Goal: Information Seeking & Learning: Learn about a topic

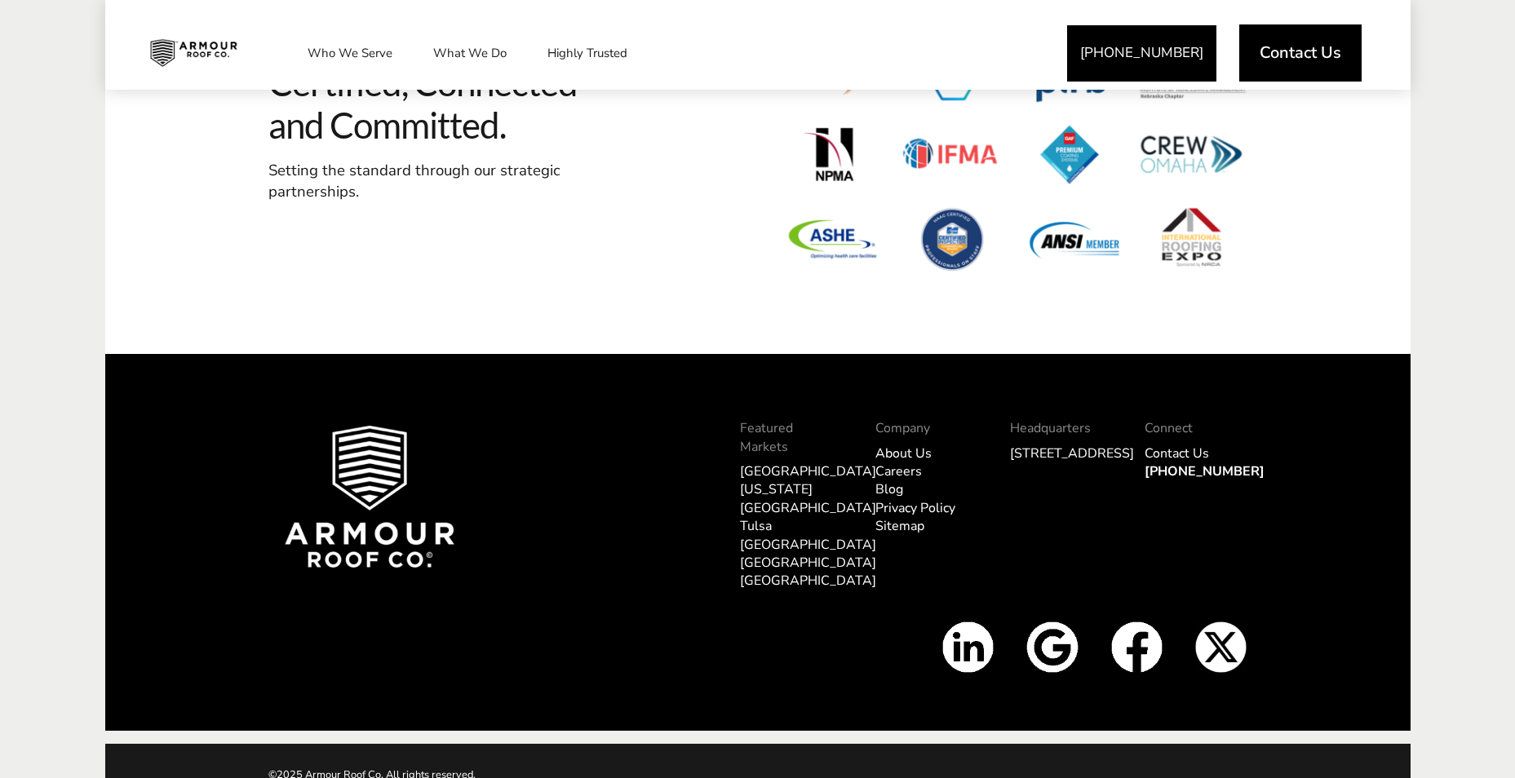
scroll to position [4995, 0]
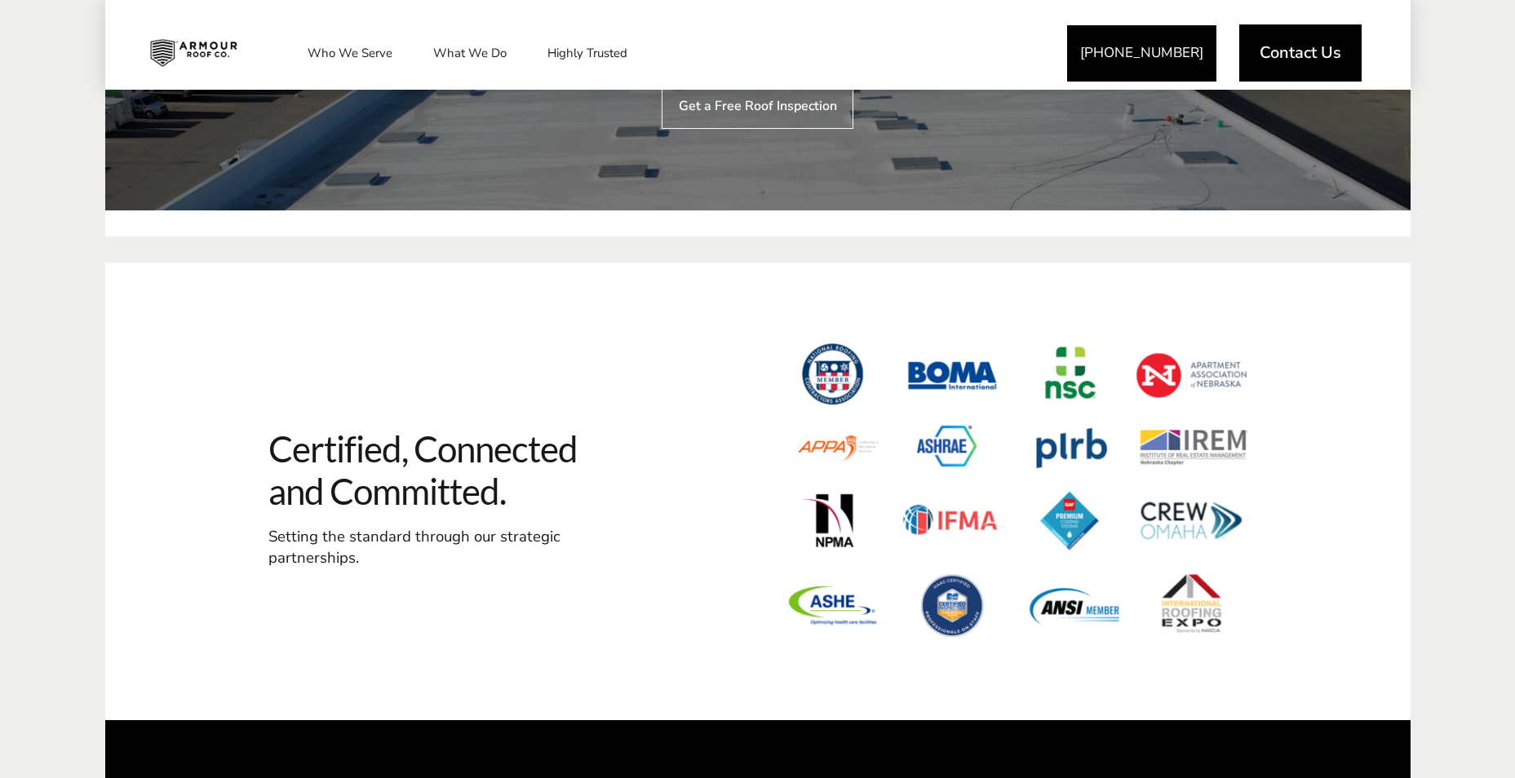
scroll to position [4587, 0]
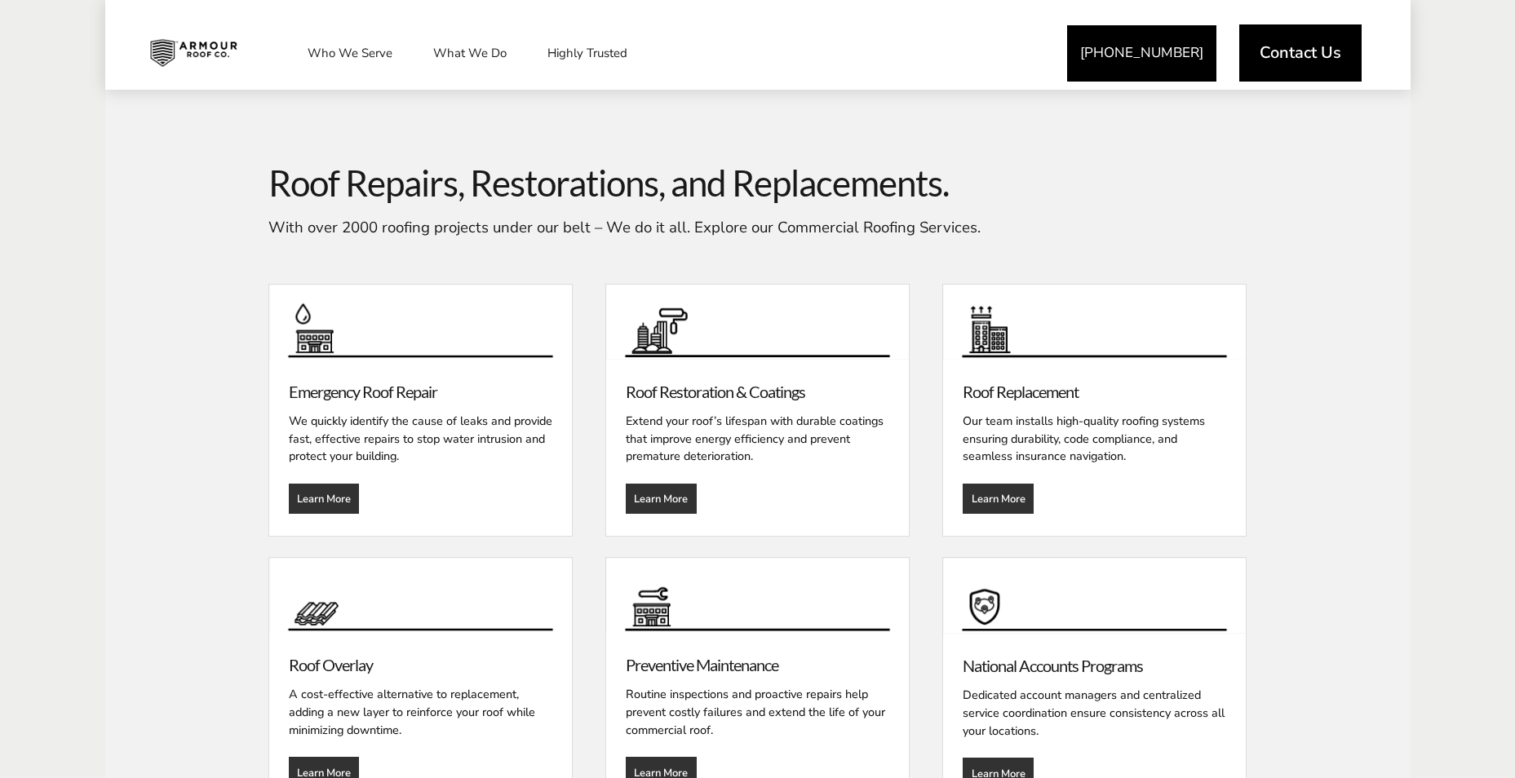
scroll to position [1795, 0]
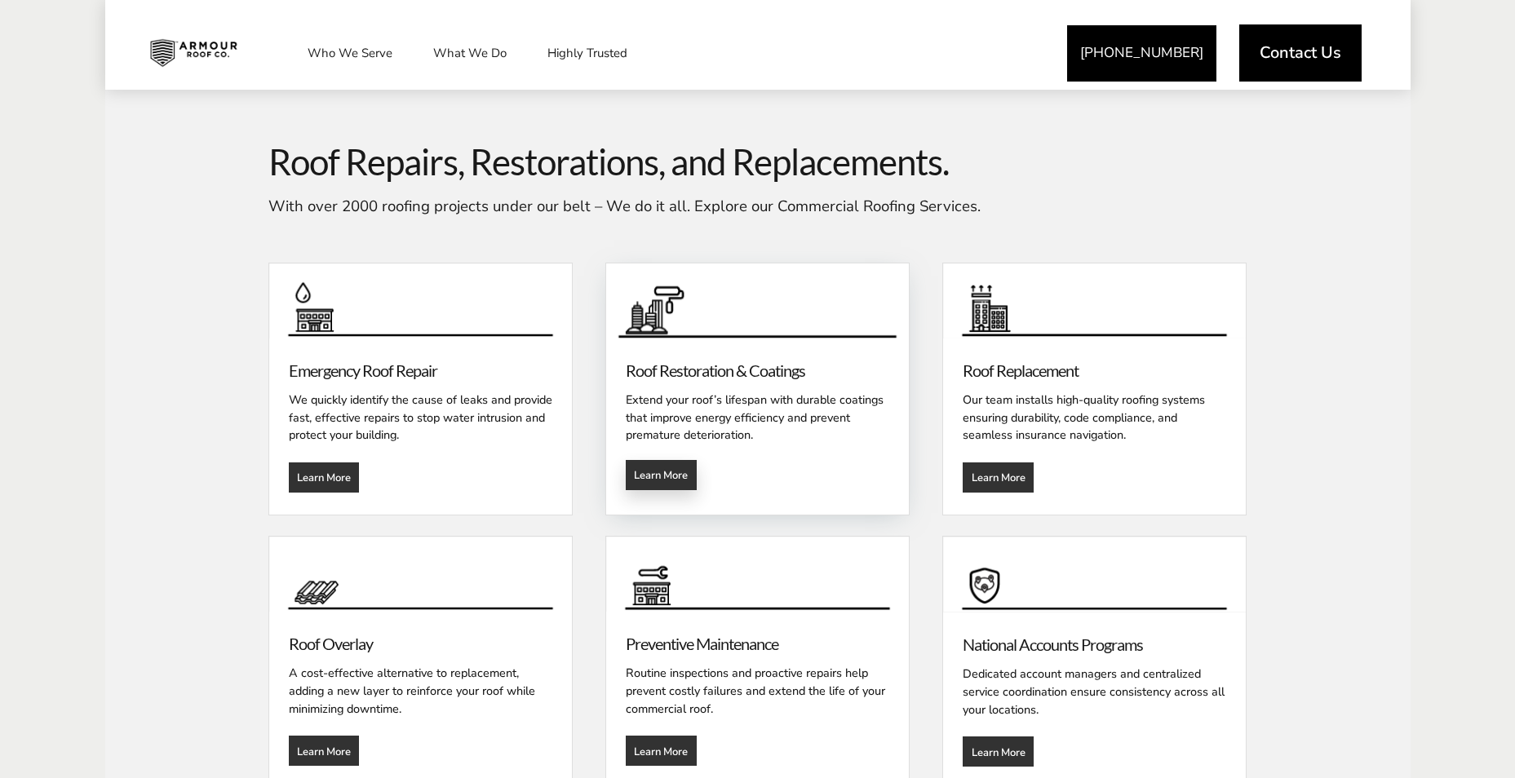
click at [670, 481] on span "Learn More" at bounding box center [661, 474] width 54 height 13
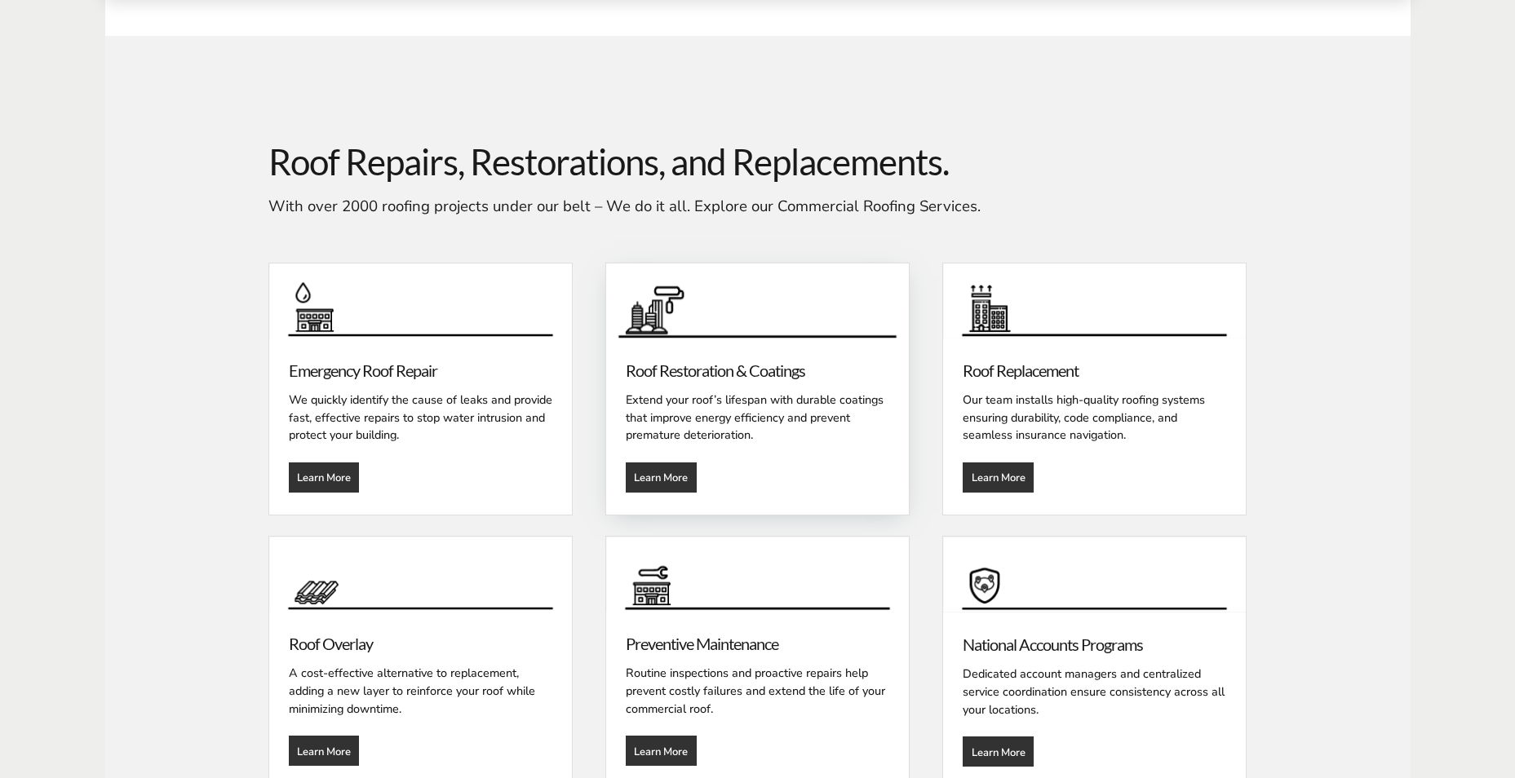
scroll to position [1876, 0]
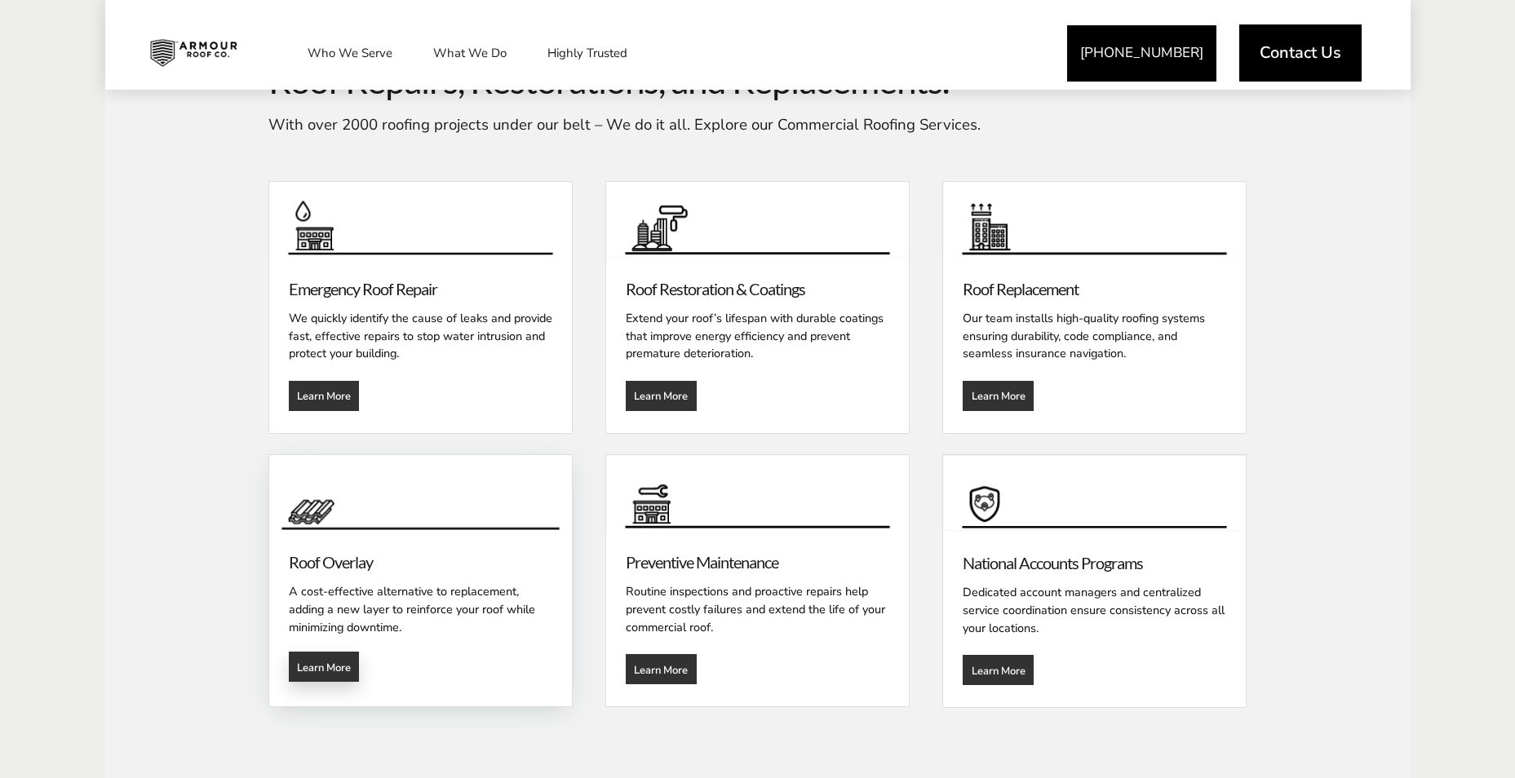
click at [322, 667] on span "Learn More" at bounding box center [324, 667] width 54 height 13
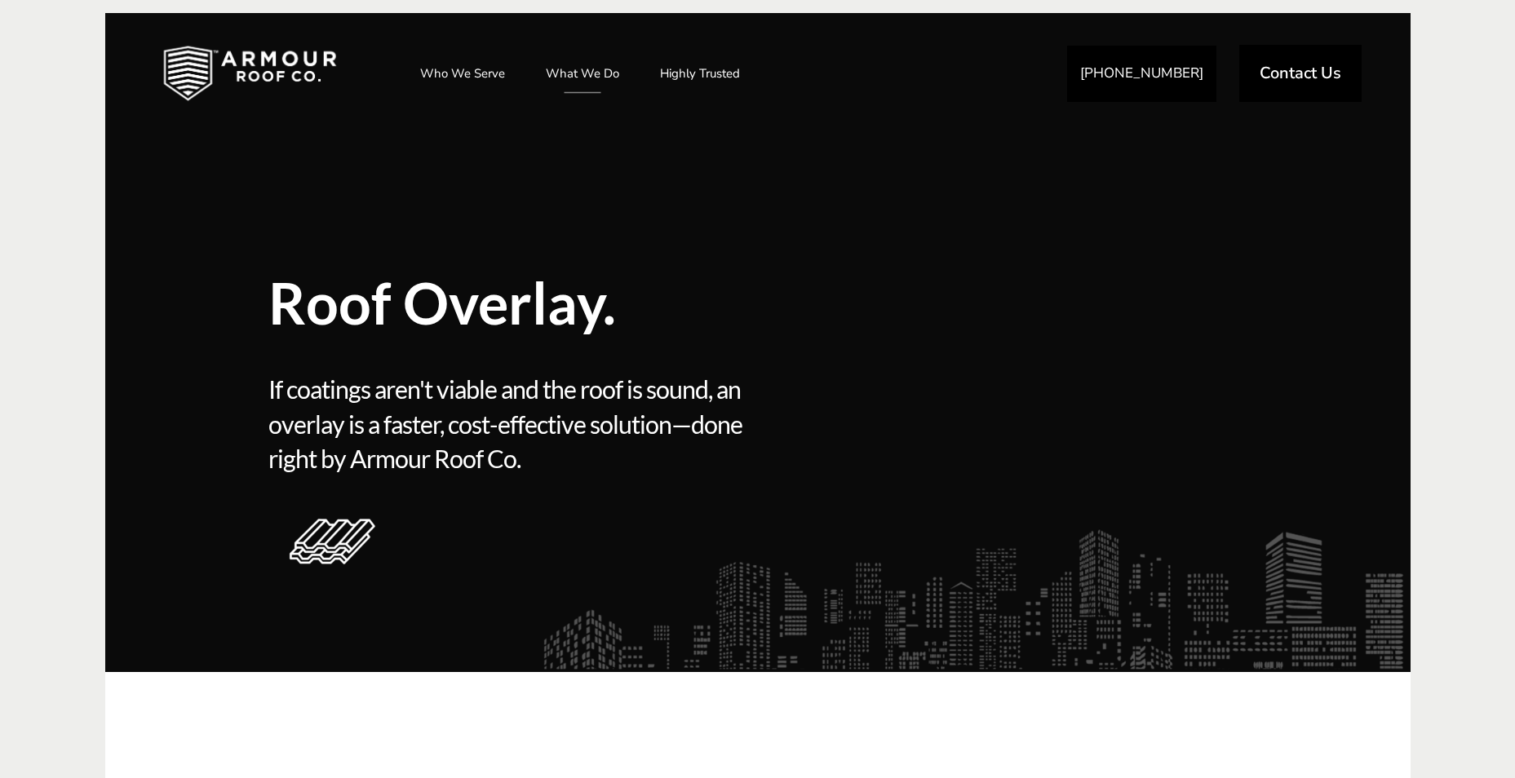
click at [287, 60] on img at bounding box center [249, 74] width 225 height 82
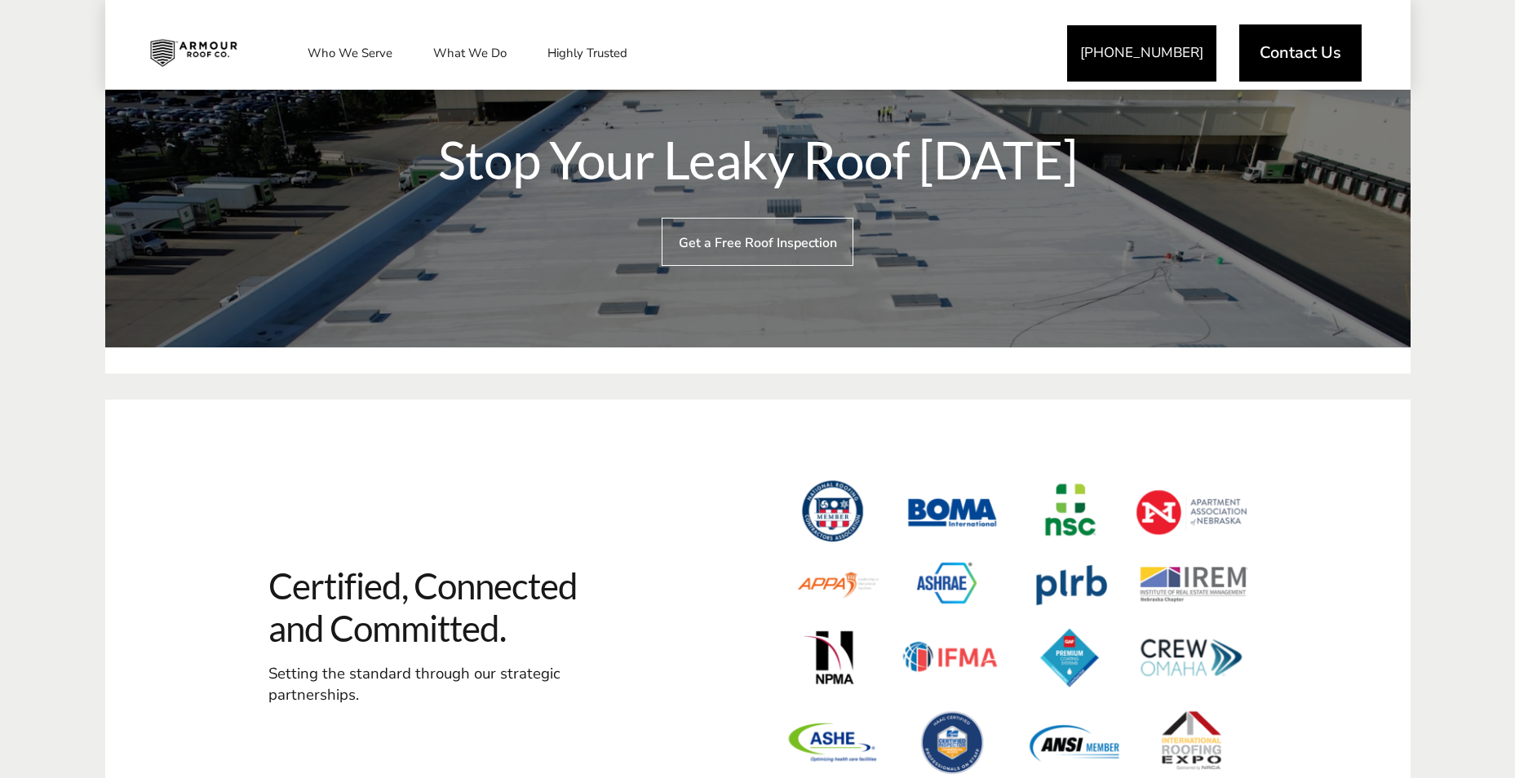
scroll to position [4995, 0]
